Goal: Task Accomplishment & Management: Use online tool/utility

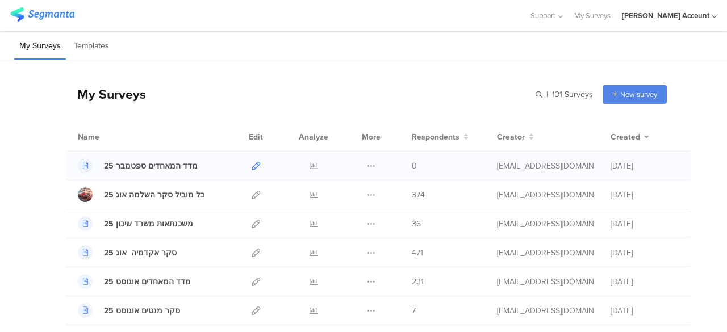
click at [252, 165] on icon at bounding box center [256, 166] width 9 height 9
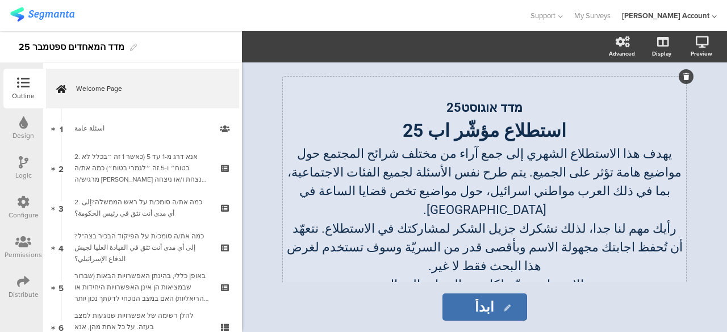
click at [486, 132] on strong "استطلاع مؤشّر اب 25" at bounding box center [485, 131] width 164 height 22
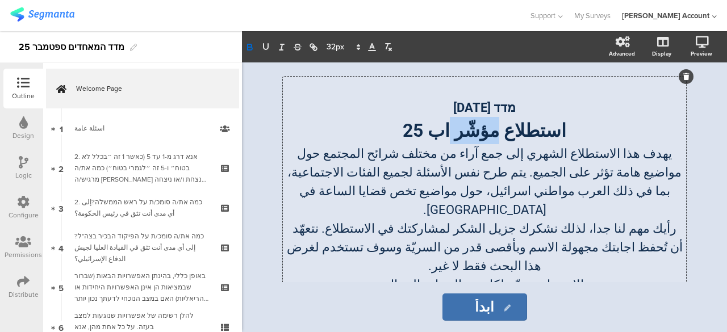
click at [486, 132] on strong "استطلاع مؤشّر اب 25" at bounding box center [485, 131] width 164 height 22
click at [492, 111] on strong "מדד [DATE]" at bounding box center [484, 108] width 63 height 14
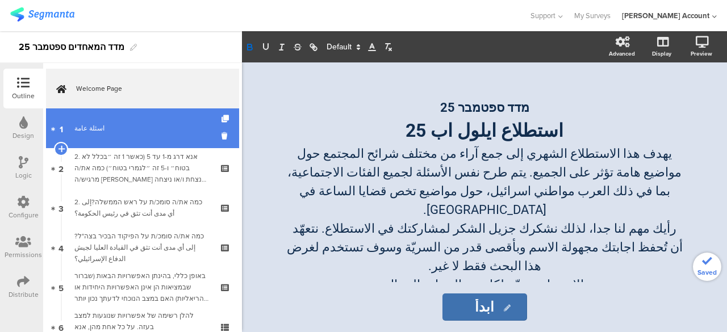
click at [95, 137] on link "1 اسئلة عامة" at bounding box center [142, 129] width 193 height 40
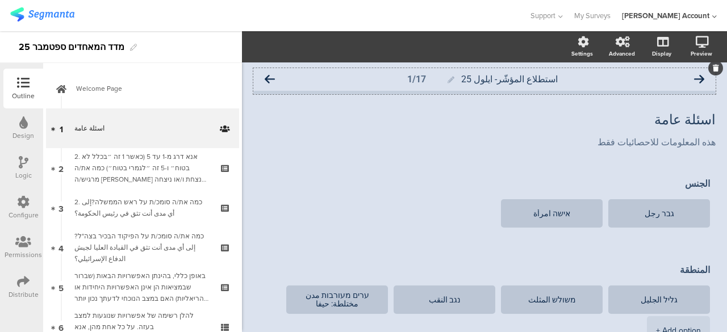
click at [274, 79] on icon at bounding box center [270, 79] width 10 height 10
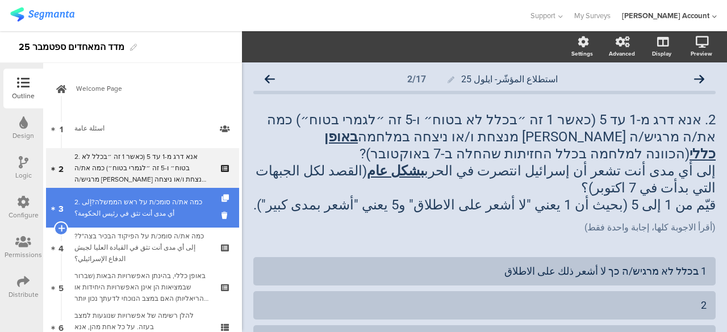
click at [178, 215] on div "2. כמה את/ה סומכ/ת על ראש הממשלה?إلى أي مدى أنت تثق في رئيس الحكومة؟" at bounding box center [142, 208] width 136 height 23
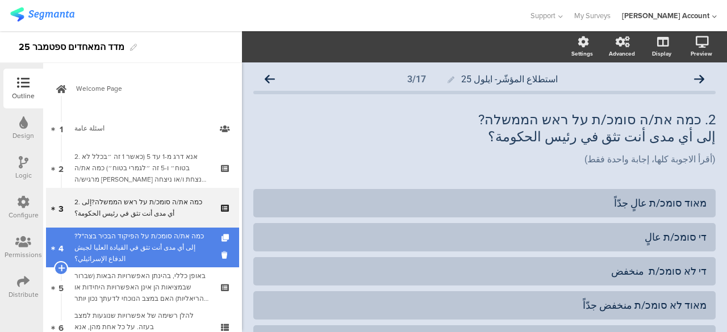
click at [180, 240] on div "כמה את/ה סומכ/ת על הפיקוד הבכיר בצה"ל?إلى أي مدى أنت تثق في القيادة العليا لجيش…" at bounding box center [142, 248] width 136 height 34
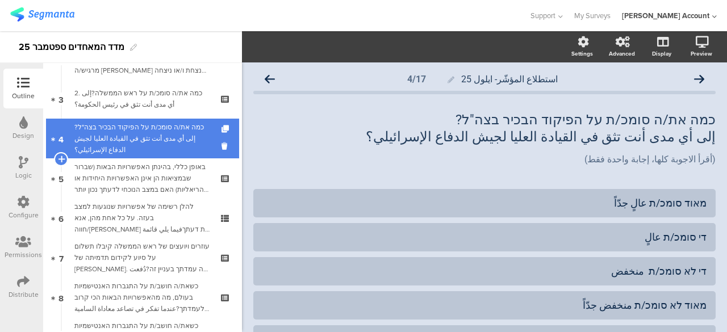
scroll to position [114, 0]
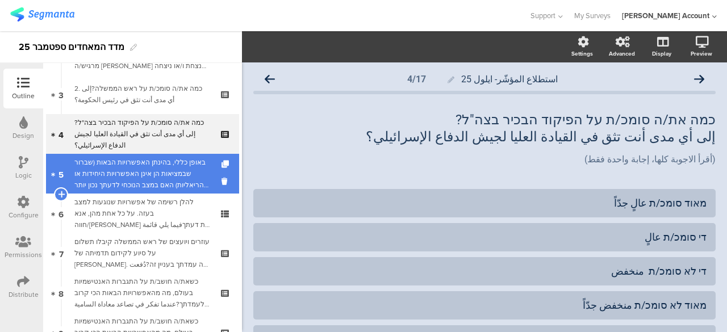
click at [174, 174] on div "באופן כללי, בהינתן האפשרויות הבאות (שברור שבמציאות הן אינן האפשרויות היחידות או…" at bounding box center [142, 174] width 136 height 34
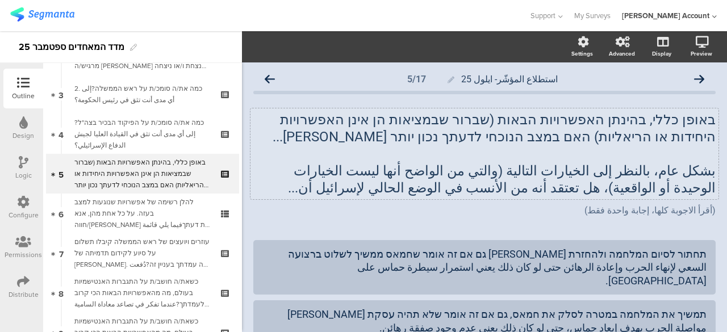
scroll to position [57, 0]
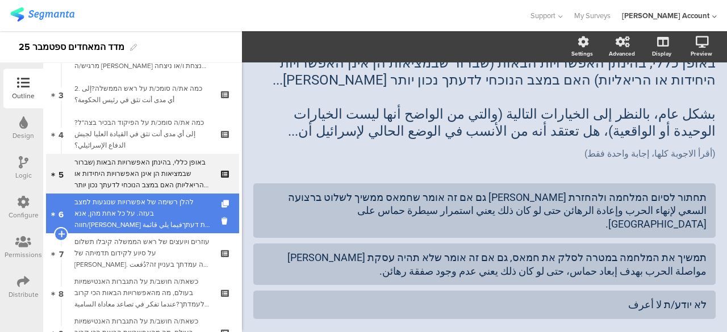
click at [163, 217] on div "להלן רשימה של אפשרויות שנוגעות למצב בעזה. על כל אחת מהן, אנא חווה/[PERSON_NAME]…" at bounding box center [142, 214] width 136 height 34
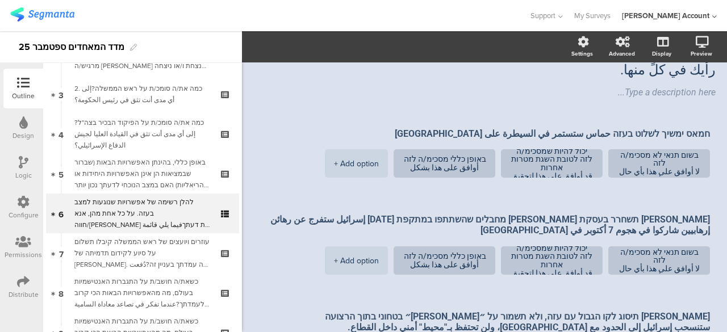
scroll to position [114, 0]
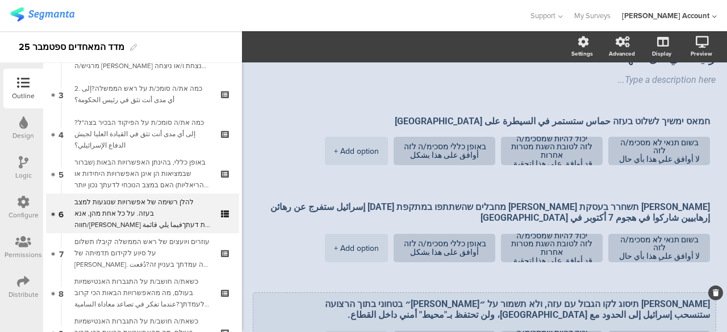
click at [300, 293] on div "[PERSON_NAME] תיסוג לקו הגבול עם עזה, ולא תשמור על ״[PERSON_NAME]״ בטחוני בתוך …" at bounding box center [484, 330] width 463 height 74
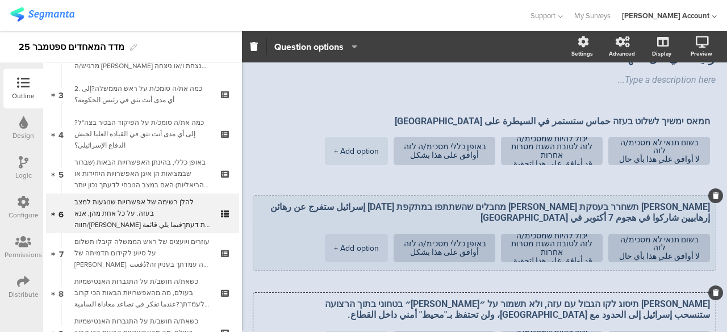
click at [378, 202] on textarea "[PERSON_NAME] תשחרר בעסקת [PERSON_NAME] מחבלים שהשתתפו במתקפת [DATE] إسرائيل ست…" at bounding box center [484, 213] width 451 height 22
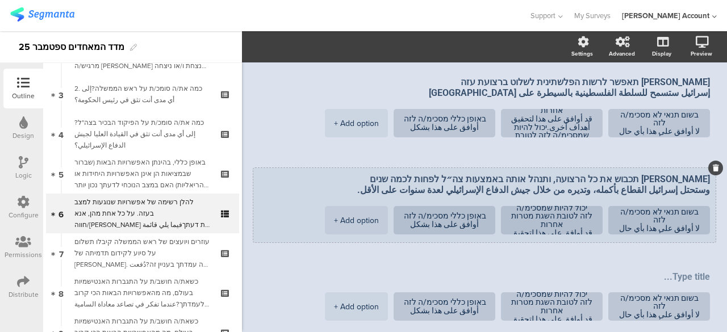
scroll to position [485, 0]
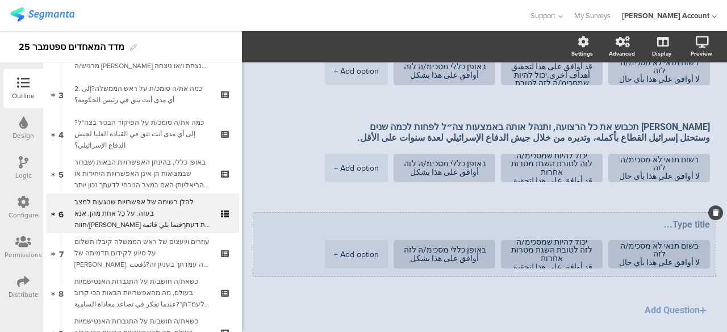
click at [709, 206] on div at bounding box center [716, 213] width 15 height 15
click at [713, 210] on icon at bounding box center [716, 213] width 6 height 7
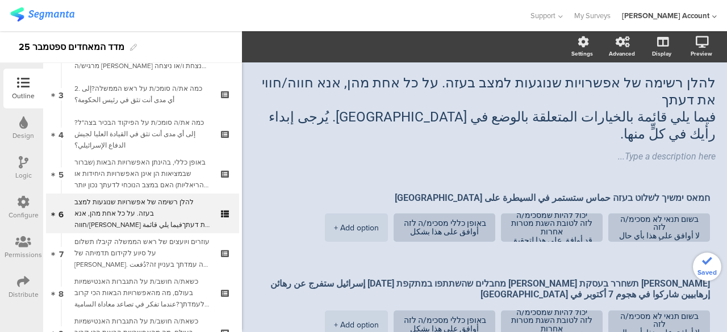
scroll to position [0, 0]
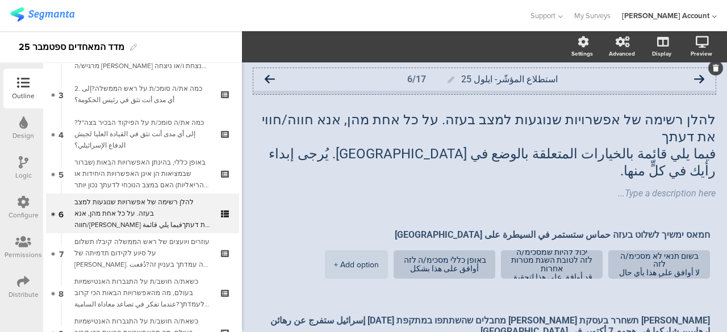
click at [273, 79] on icon at bounding box center [270, 79] width 10 height 10
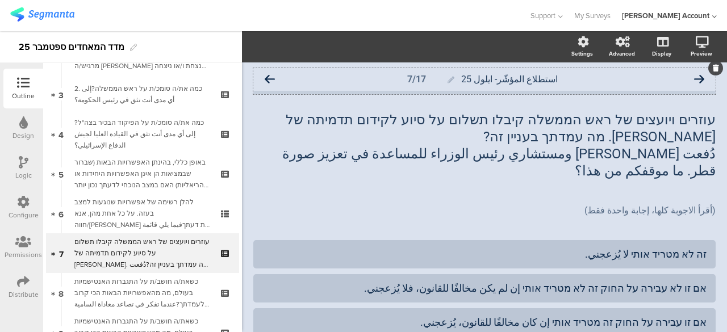
click at [274, 80] on icon at bounding box center [270, 79] width 10 height 10
